Goal: Navigation & Orientation: Understand site structure

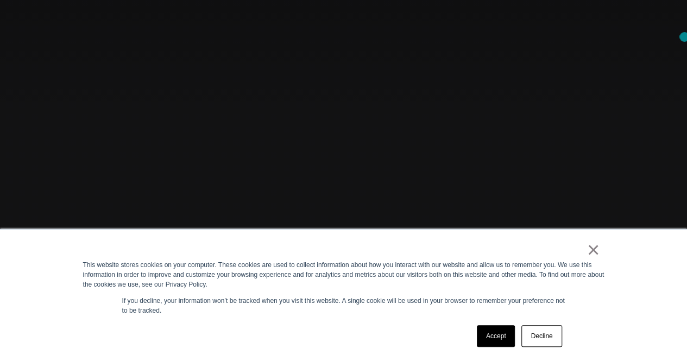
scroll to position [89, 0]
click at [492, 344] on link "Accept" at bounding box center [496, 336] width 39 height 22
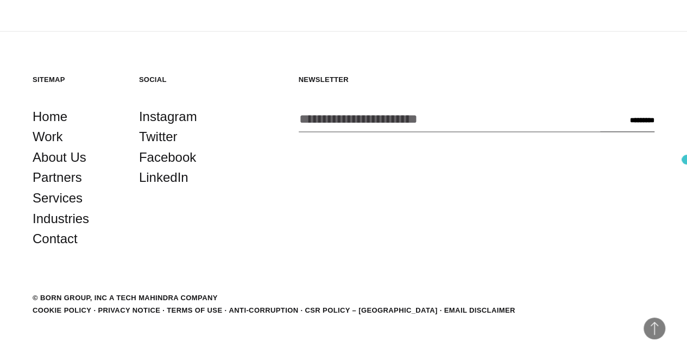
scroll to position [2695, 0]
click at [58, 147] on link "Work" at bounding box center [48, 137] width 30 height 21
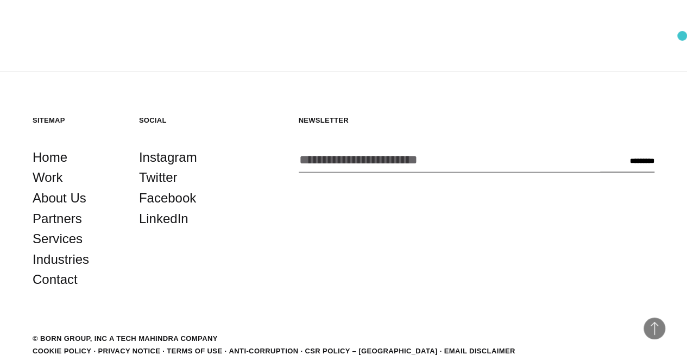
scroll to position [3014, 0]
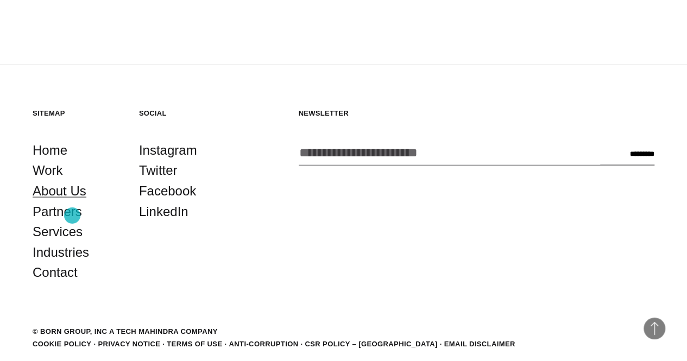
click at [72, 201] on link "About Us" at bounding box center [60, 190] width 54 height 21
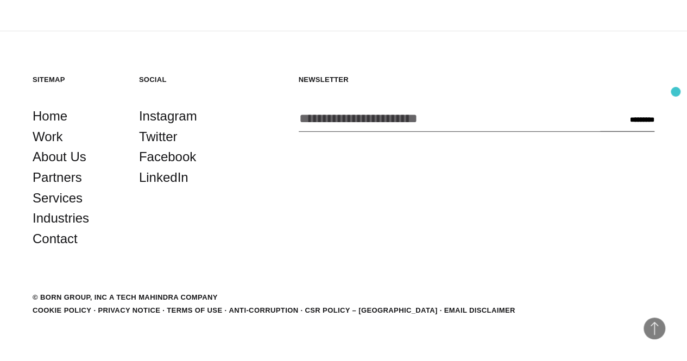
scroll to position [3495, 0]
